Goal: Contribute content: Contribute content

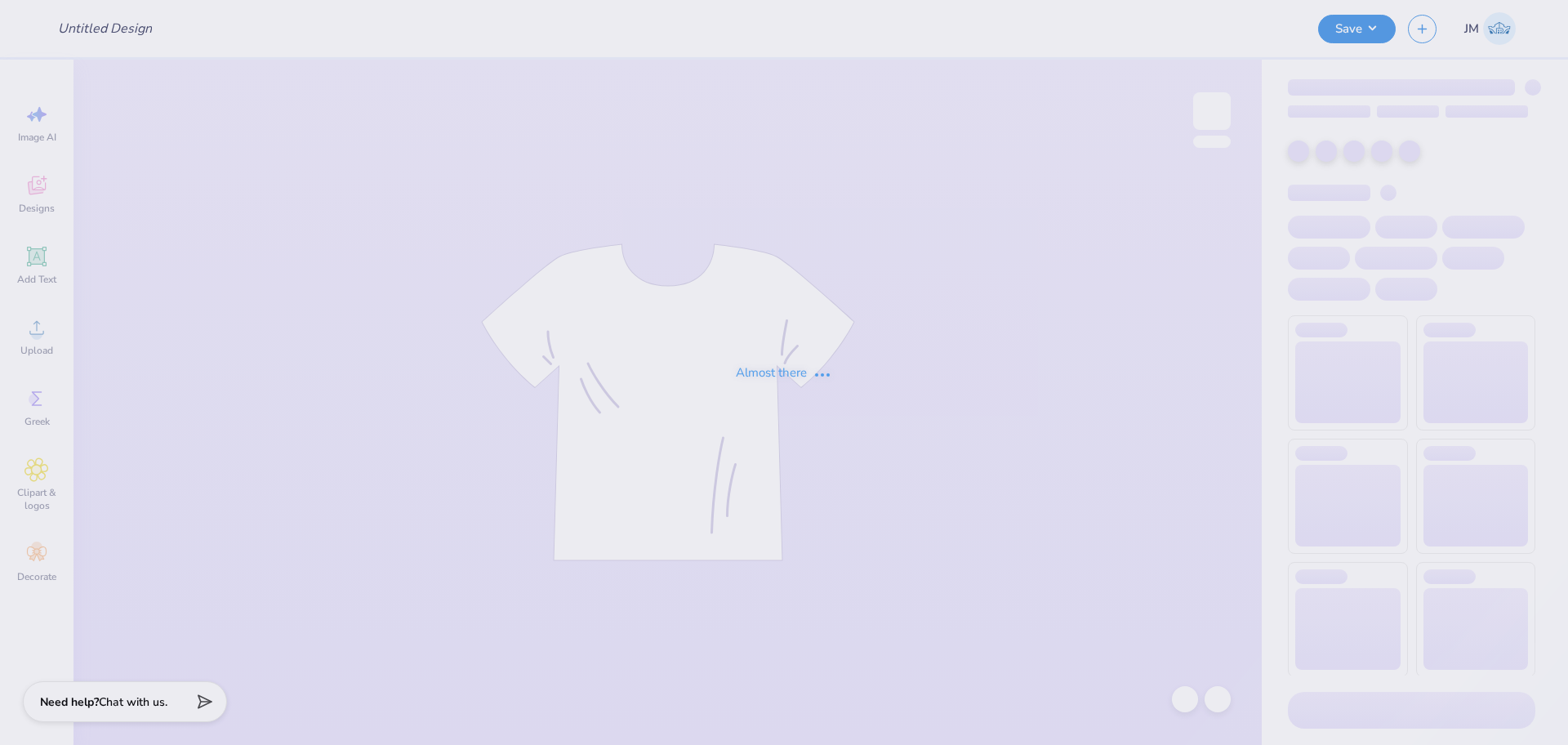
type input "KD parents weekend hoodie"
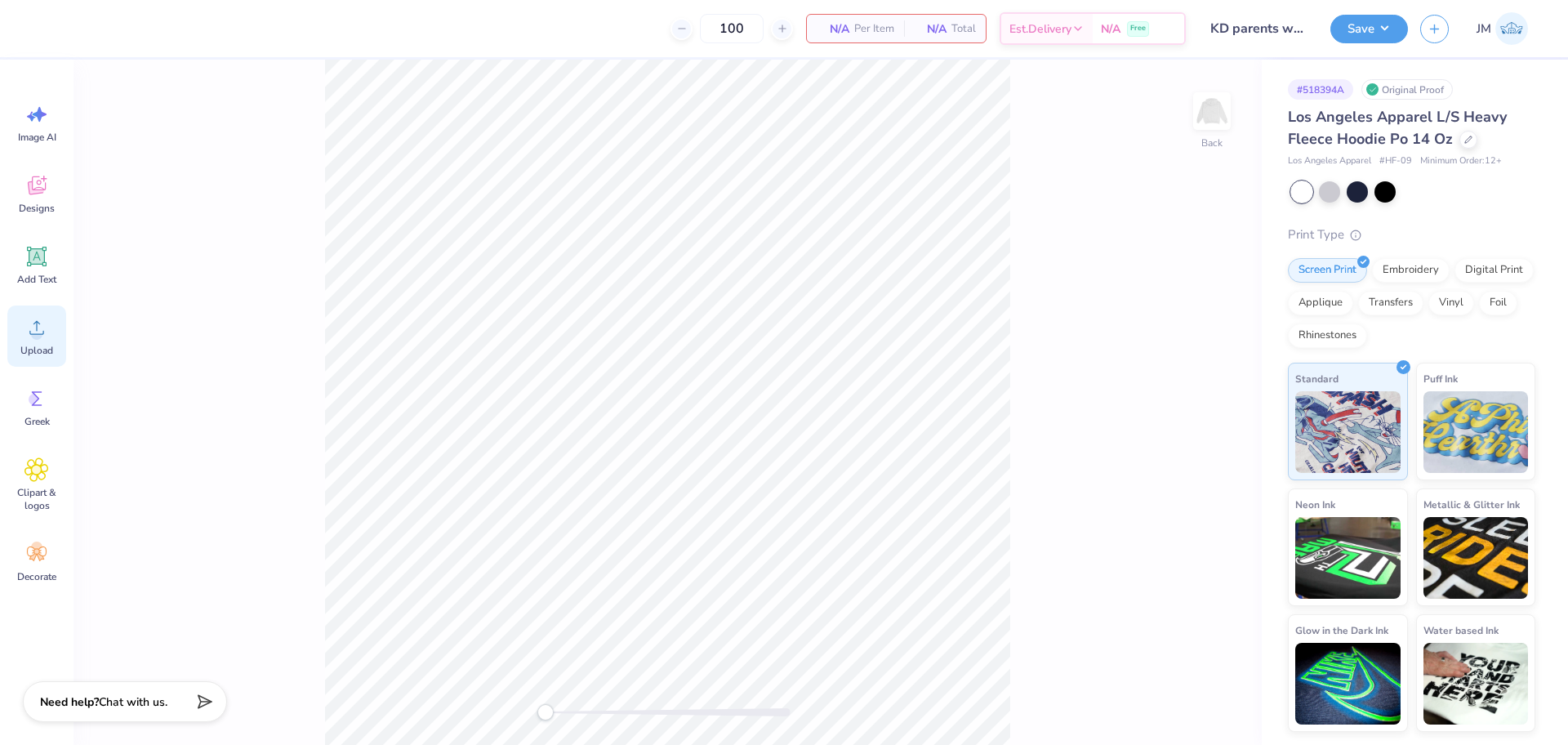
click at [39, 325] on icon at bounding box center [36, 327] width 24 height 24
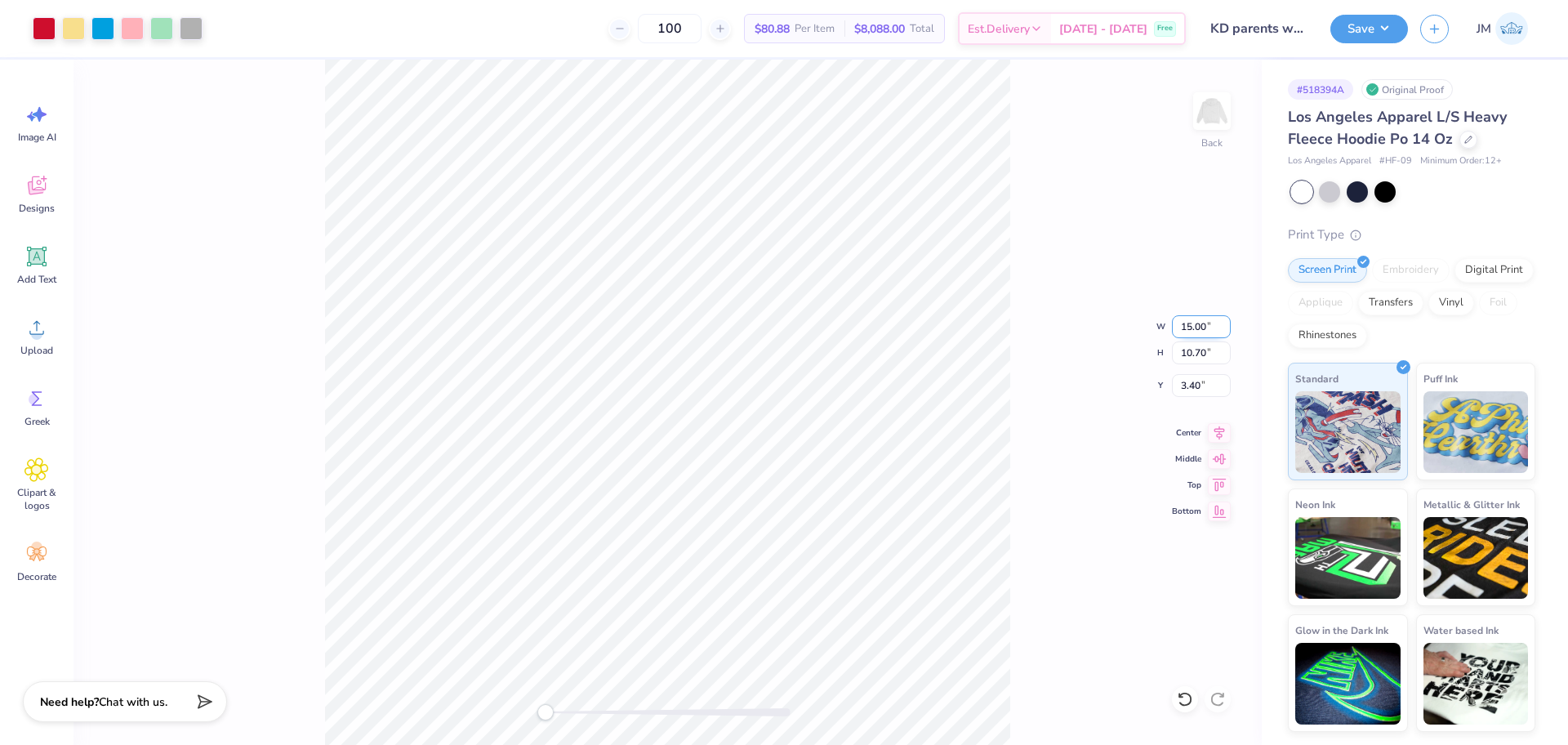
click at [1178, 323] on input "15.00" at bounding box center [1201, 326] width 59 height 22
type input "12.00"
type input "8.56"
click at [1192, 388] on input "4.47" at bounding box center [1201, 385] width 59 height 22
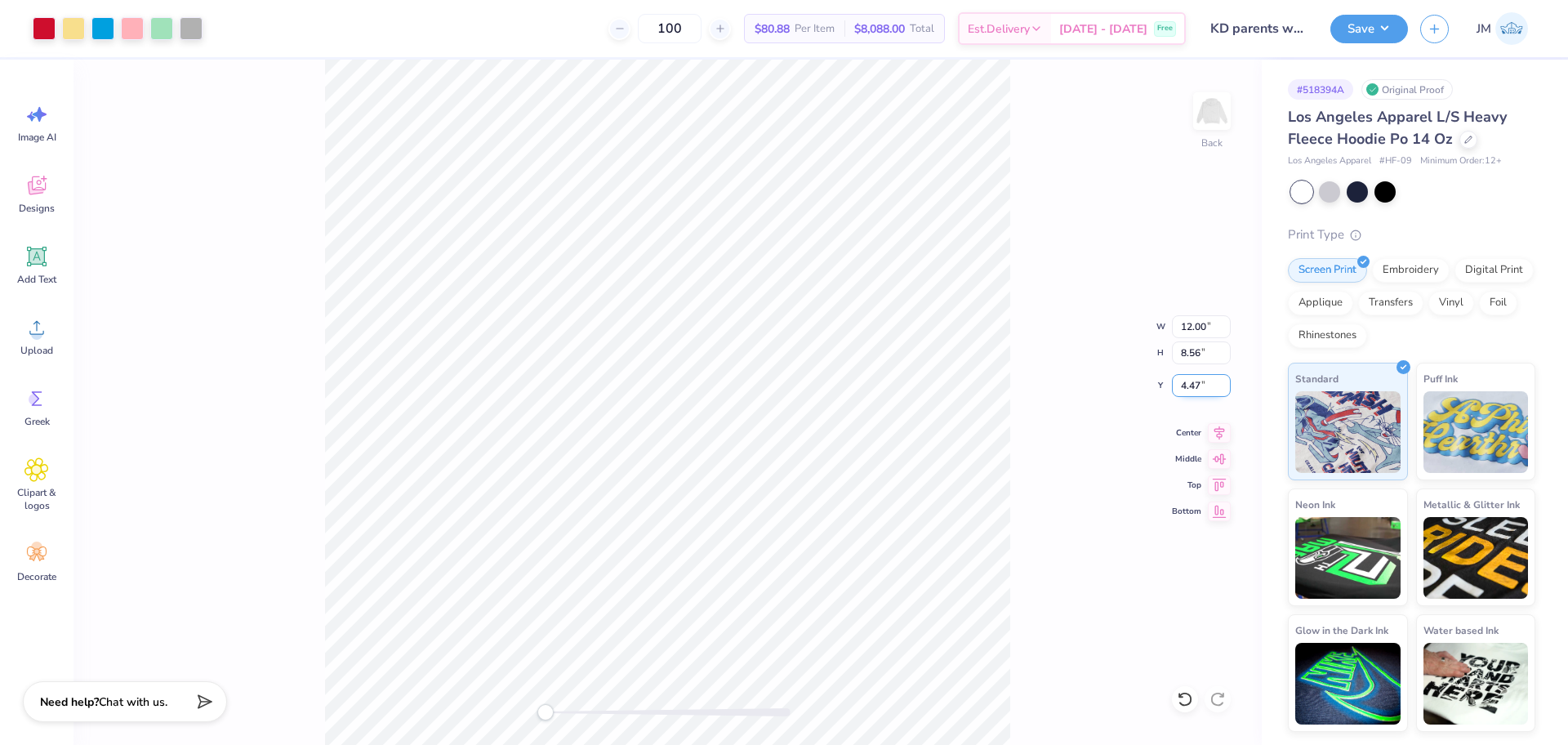
click at [1192, 388] on input "4.47" at bounding box center [1201, 385] width 59 height 22
type input "3"
click at [1181, 323] on input "12.00" at bounding box center [1201, 326] width 59 height 22
type input "12.50"
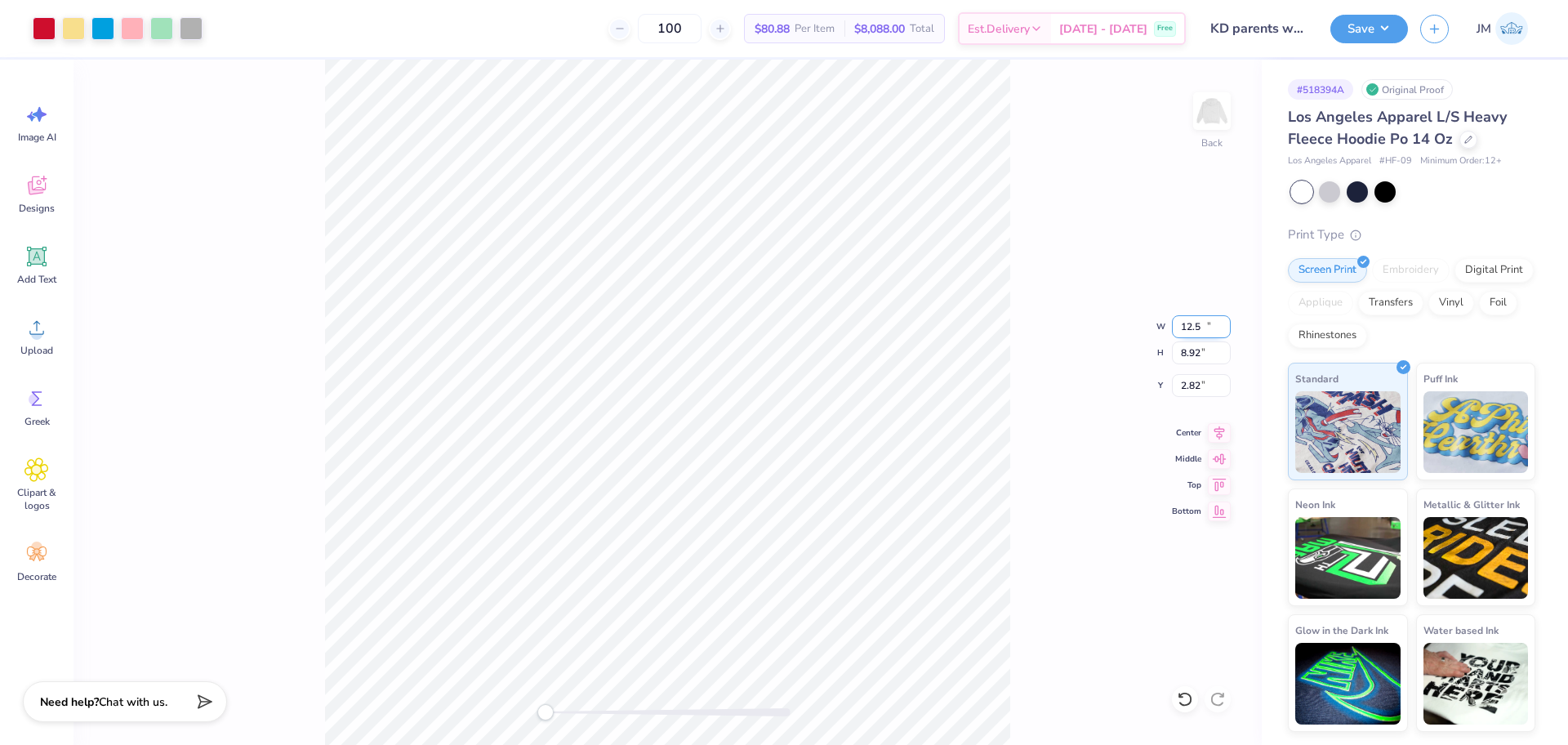
type input "8.92"
type input "2.82"
drag, startPoint x: 1181, startPoint y: 323, endPoint x: 1180, endPoint y: 313, distance: 10.0
drag, startPoint x: 1180, startPoint y: 313, endPoint x: 1184, endPoint y: 393, distance: 80.1
click at [1059, 398] on div "Back W 12.50 12.50 " H 8.92 8.92 " Y 2.82 2.82 " Center [GEOGRAPHIC_DATA]" at bounding box center [667, 402] width 1188 height 685
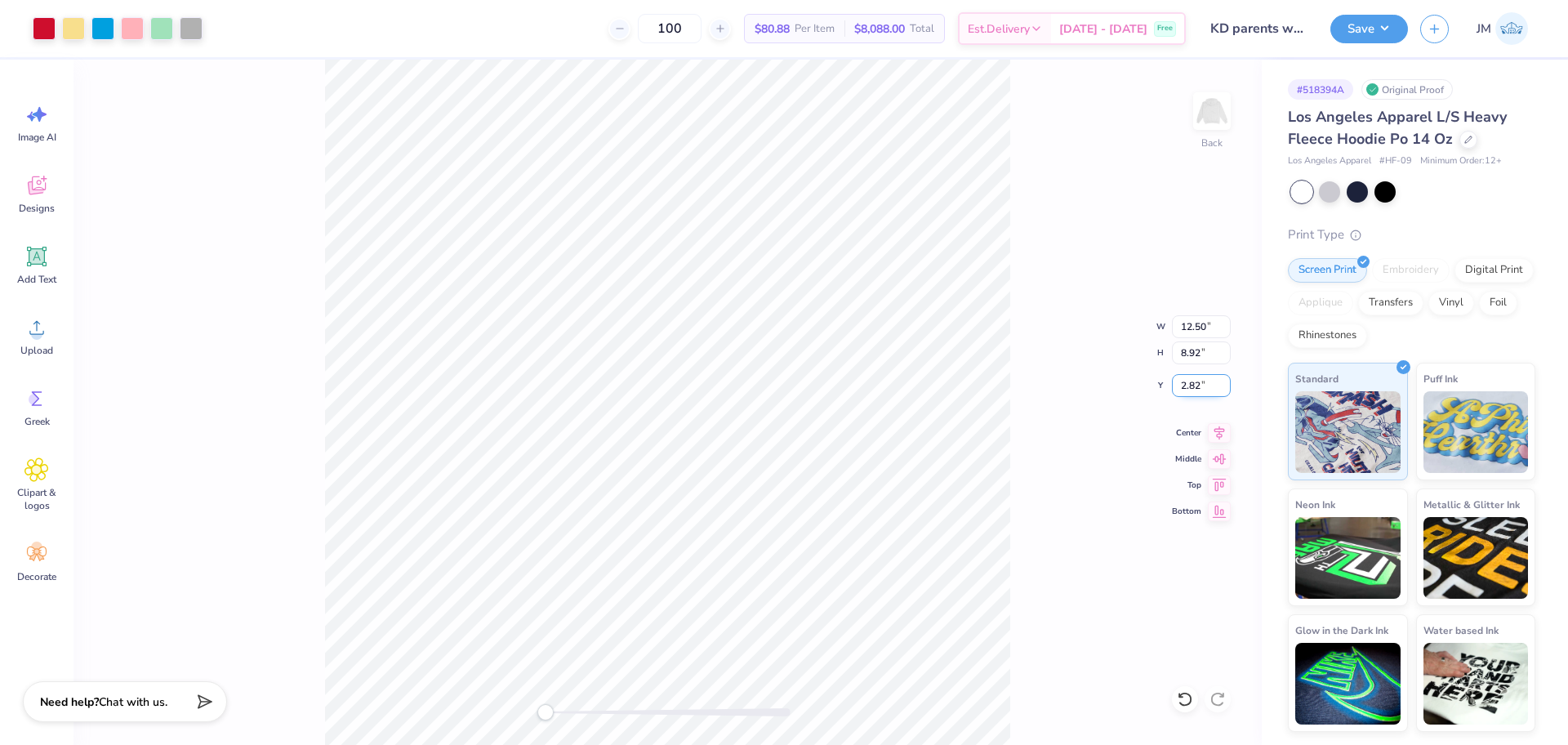
click at [1185, 386] on input "2.82" at bounding box center [1201, 385] width 59 height 22
type input "3"
click at [426, 677] on div "Back" at bounding box center [667, 402] width 1188 height 685
click at [375, 673] on div "Back" at bounding box center [667, 402] width 1188 height 685
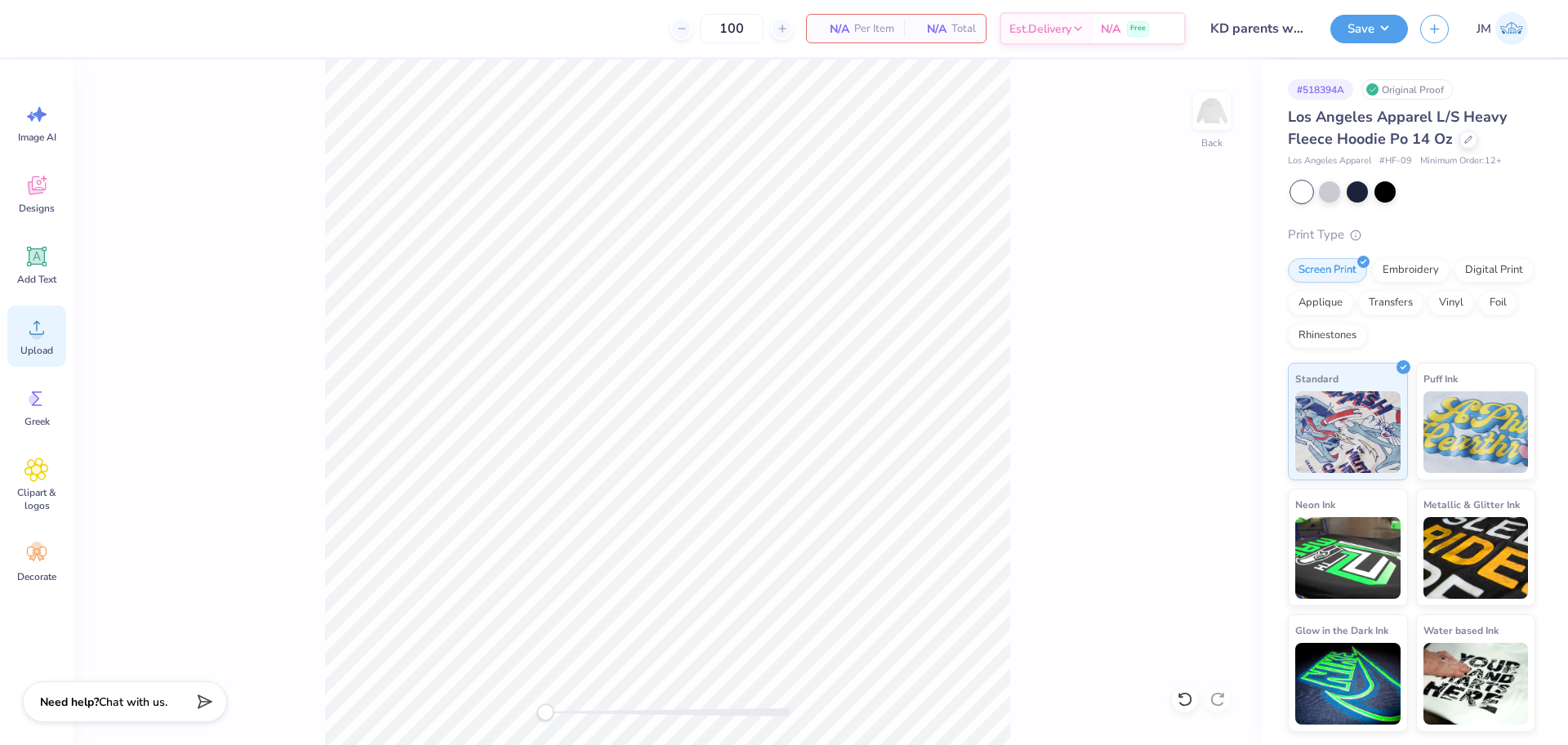
click at [33, 349] on span "Upload" at bounding box center [37, 350] width 33 height 13
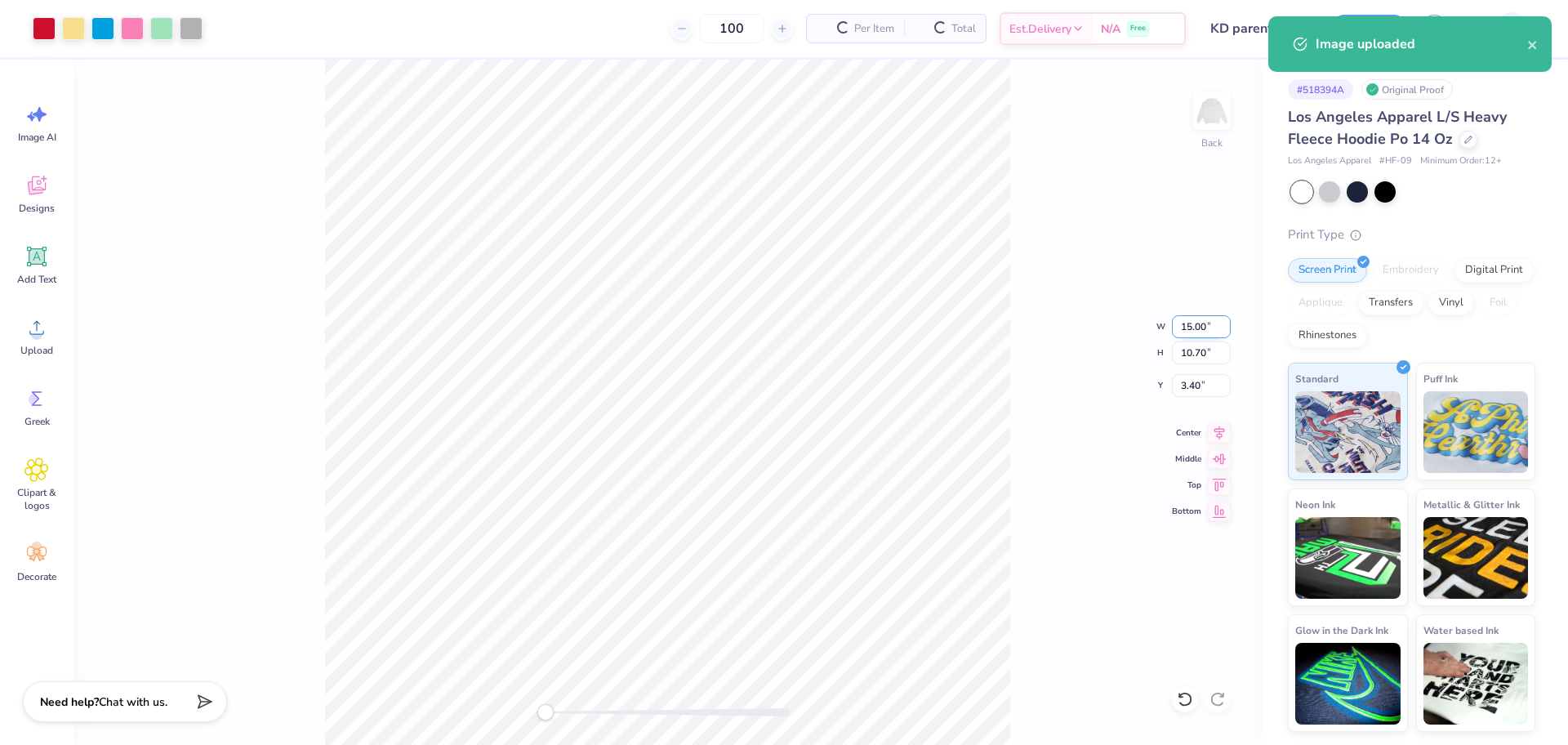
click at [1192, 319] on input "15.00" at bounding box center [1201, 326] width 59 height 22
type input "12.50"
type input "8.92"
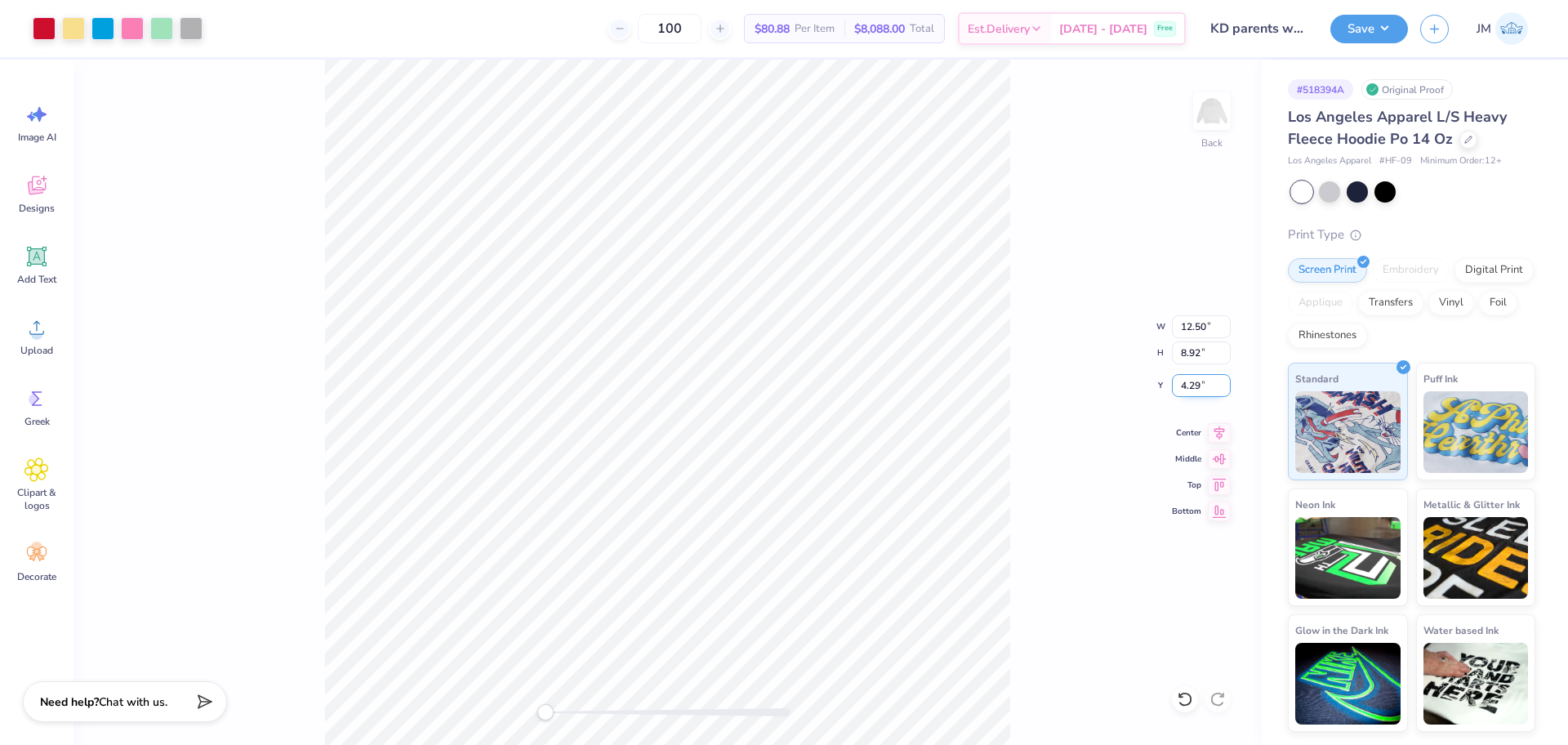
click at [1193, 388] on input "4.29" at bounding box center [1201, 385] width 59 height 22
type input "3"
click at [1361, 28] on button "Save" at bounding box center [1369, 26] width 78 height 28
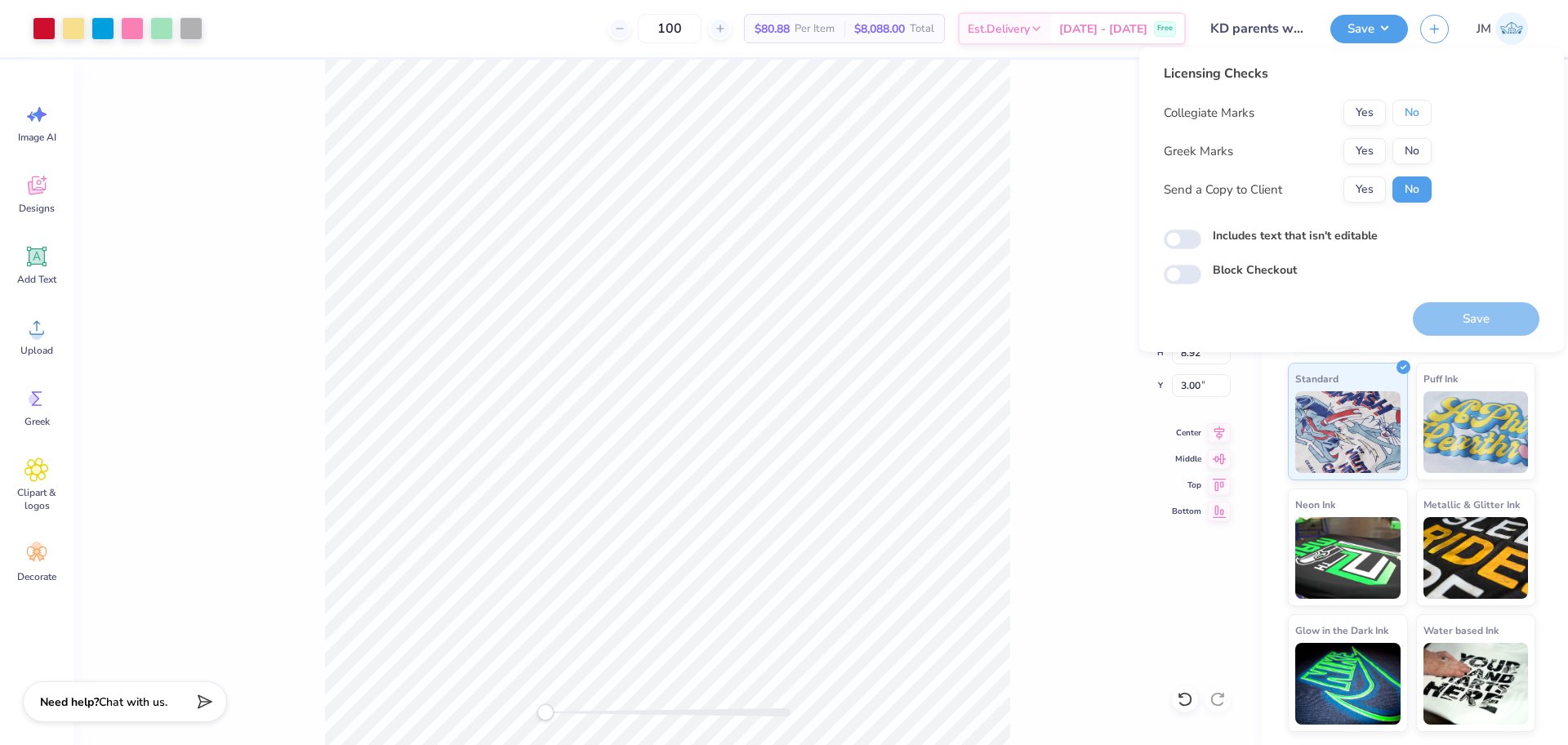
drag, startPoint x: 1407, startPoint y: 106, endPoint x: 1377, endPoint y: 136, distance: 42.4
click at [1406, 106] on button "No" at bounding box center [1411, 112] width 39 height 26
click at [1366, 148] on button "Yes" at bounding box center [1364, 151] width 42 height 26
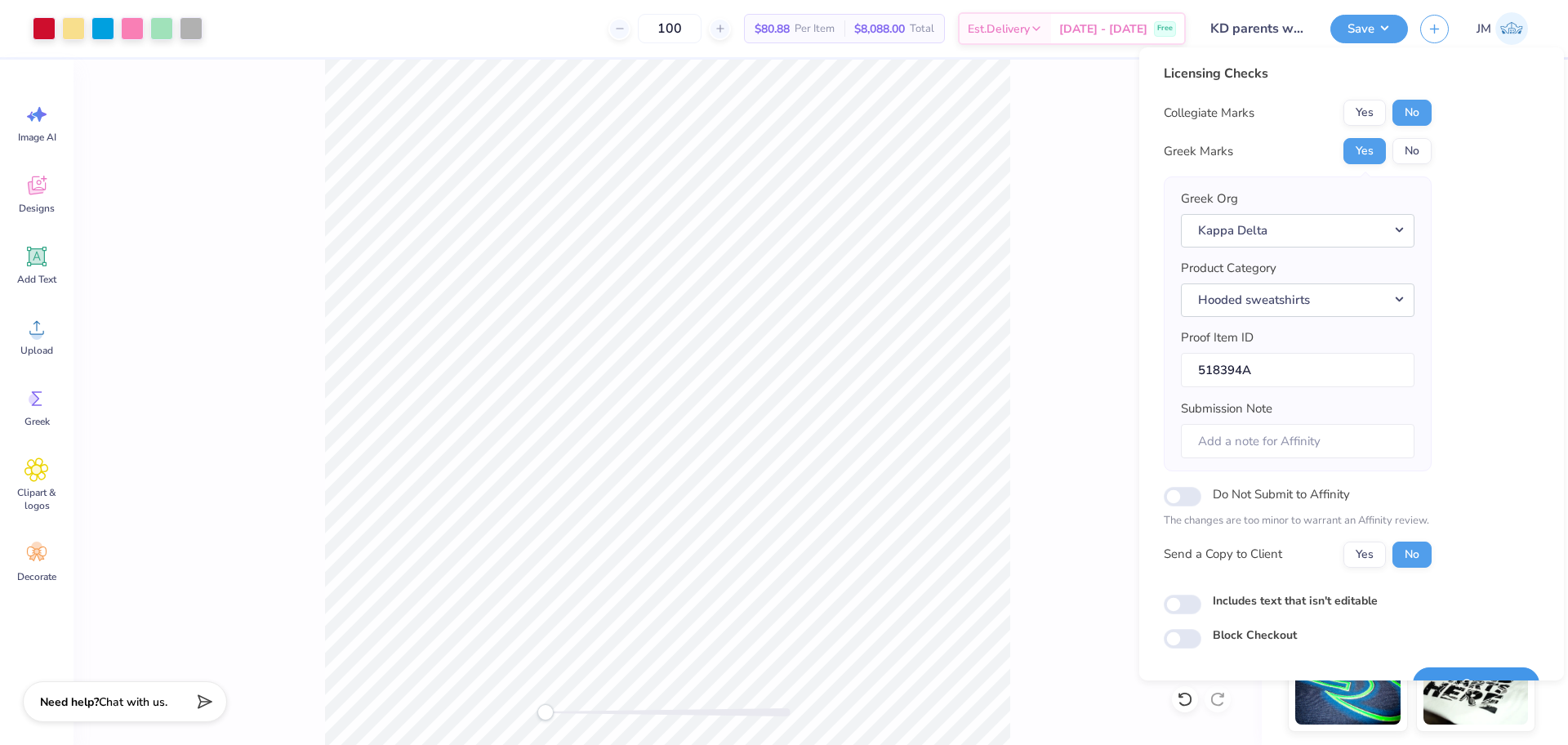
click at [1479, 672] on button "Save" at bounding box center [1476, 684] width 127 height 34
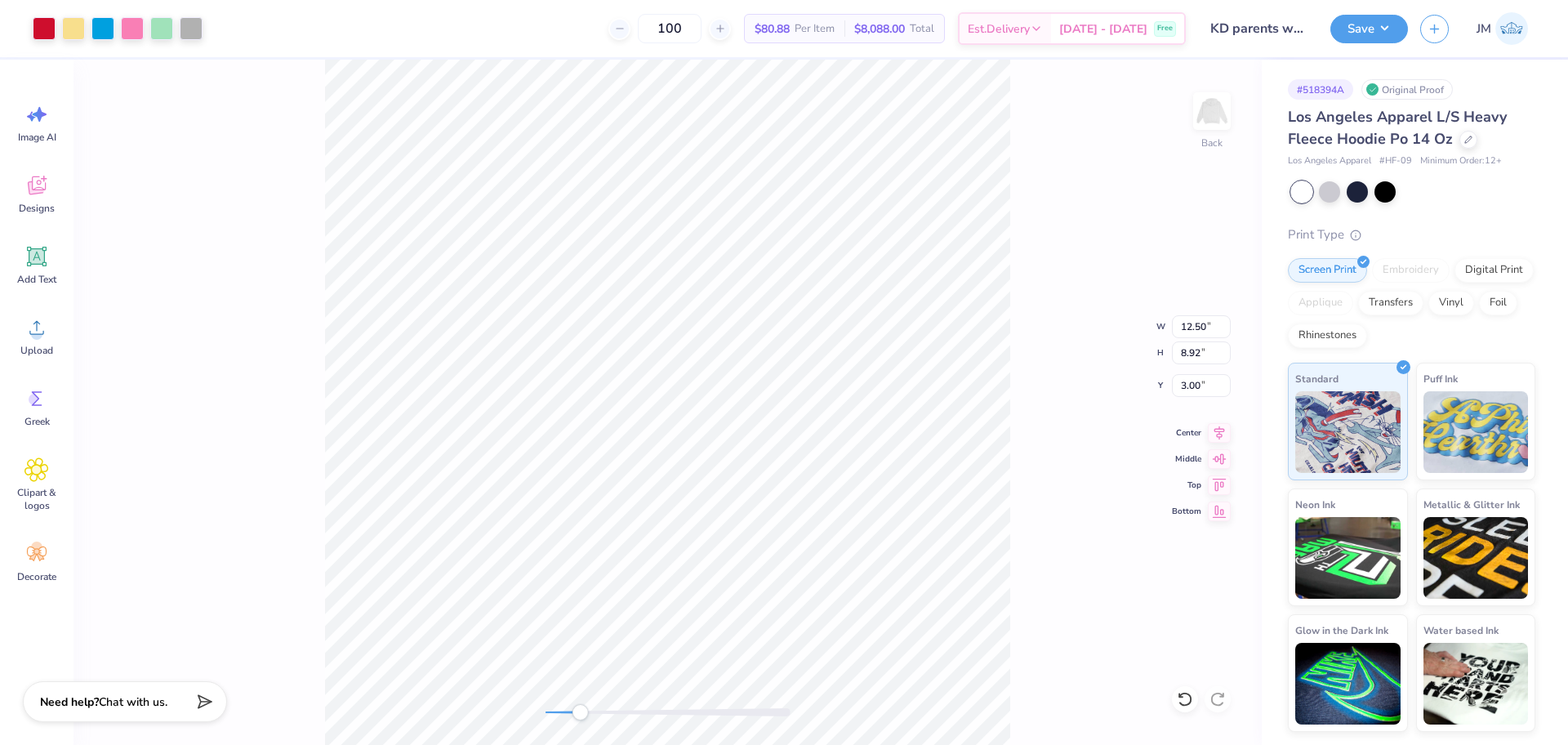
drag, startPoint x: 553, startPoint y: 715, endPoint x: 580, endPoint y: 717, distance: 27.1
click at [580, 717] on div at bounding box center [668, 711] width 245 height 8
click at [466, 701] on div "Back W 12.50 12.50 " H 8.92 8.92 " Y 3.00 3.00 " Center Middle Top Bottom" at bounding box center [667, 402] width 1188 height 685
